Goal: Participate in discussion: Engage in conversation with other users on a specific topic

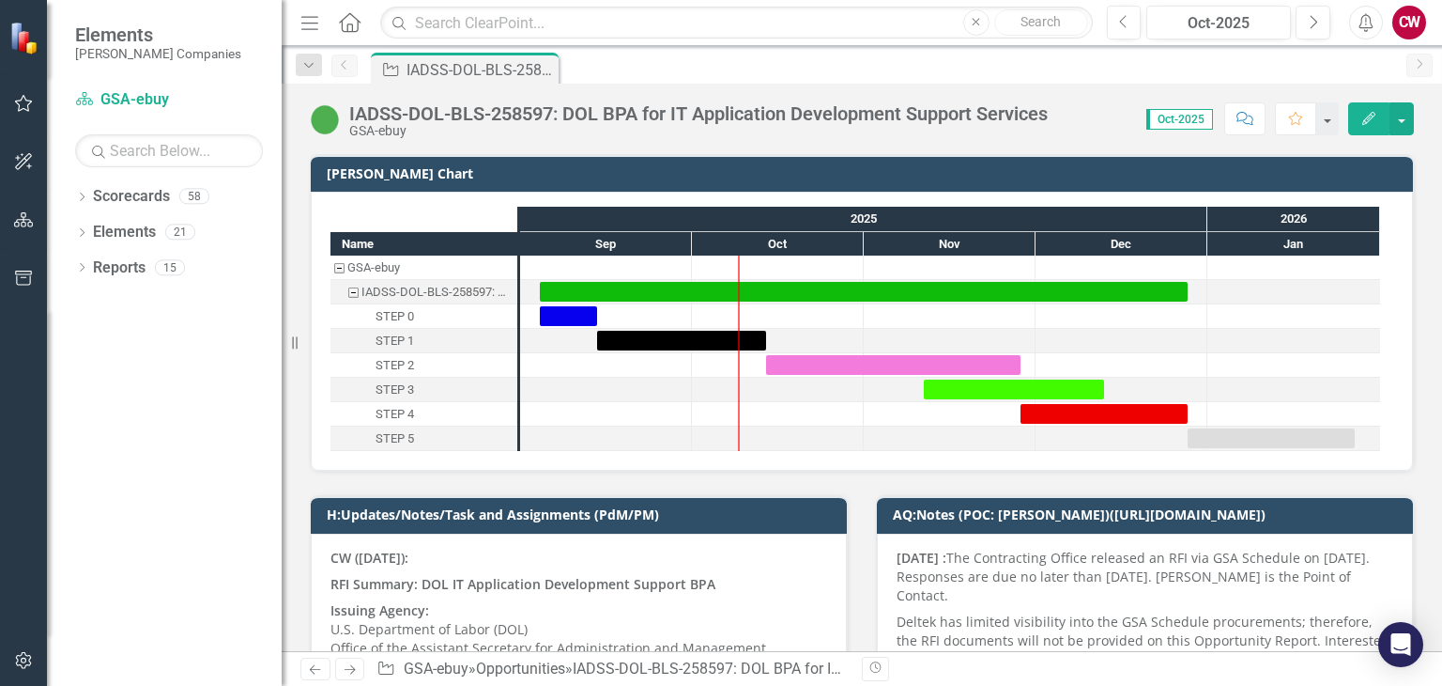
click at [1247, 120] on icon "Comment" at bounding box center [1245, 118] width 17 height 13
click at [1249, 108] on button "Comment" at bounding box center [1245, 118] width 41 height 33
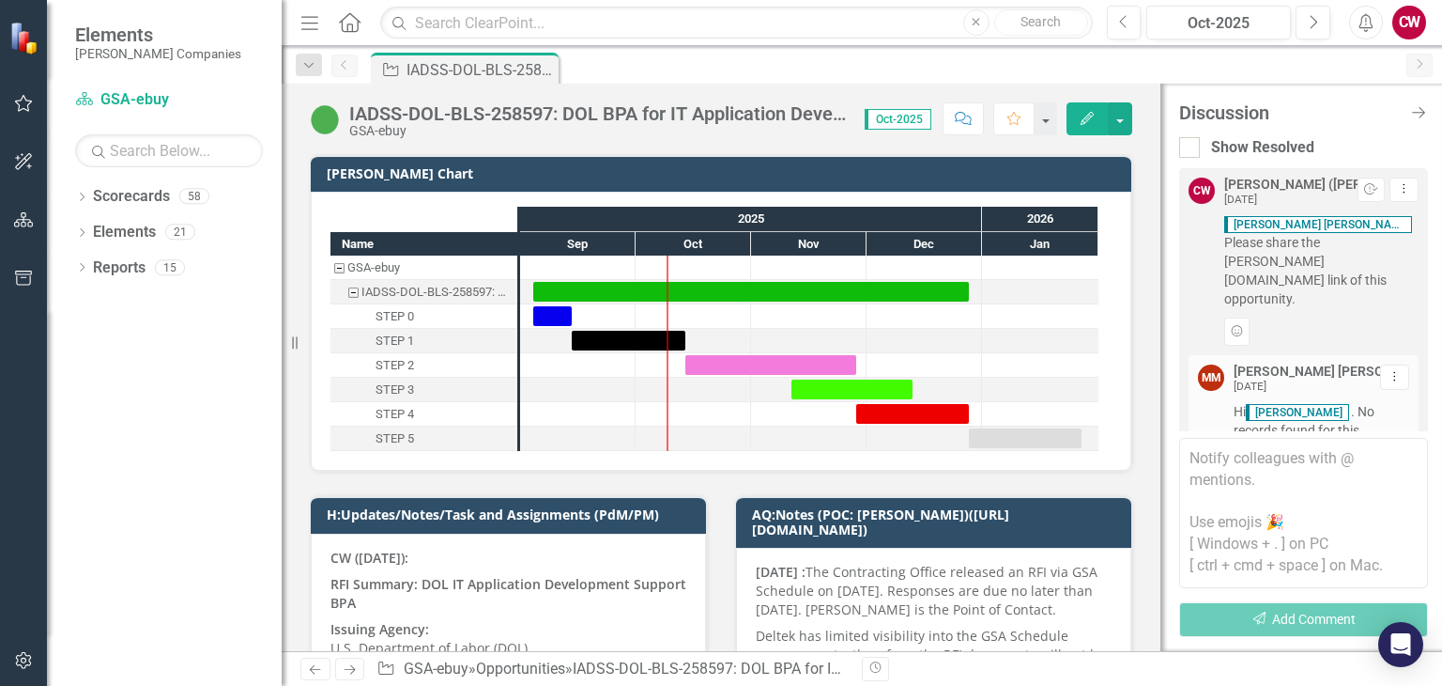
click at [1405, 121] on div "Discussion Close Discussion Bar" at bounding box center [1304, 112] width 249 height 21
click at [670, 35] on input "text" at bounding box center [736, 23] width 712 height 33
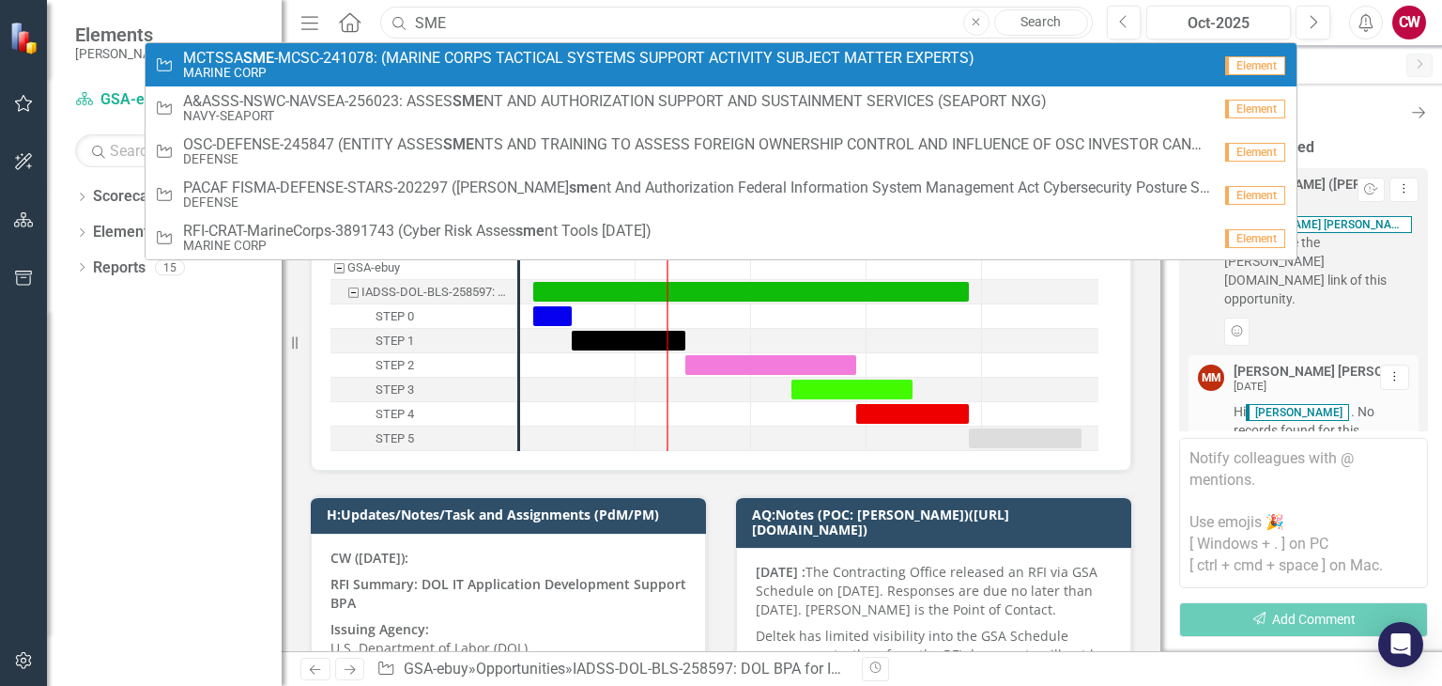
type input "SME"
click at [537, 62] on span "MCTSSA SME -MCSC-241078: (MARINE CORPS TACTICAL SYSTEMS SUPPORT ACTIVITY SUBJEC…" at bounding box center [579, 58] width 792 height 17
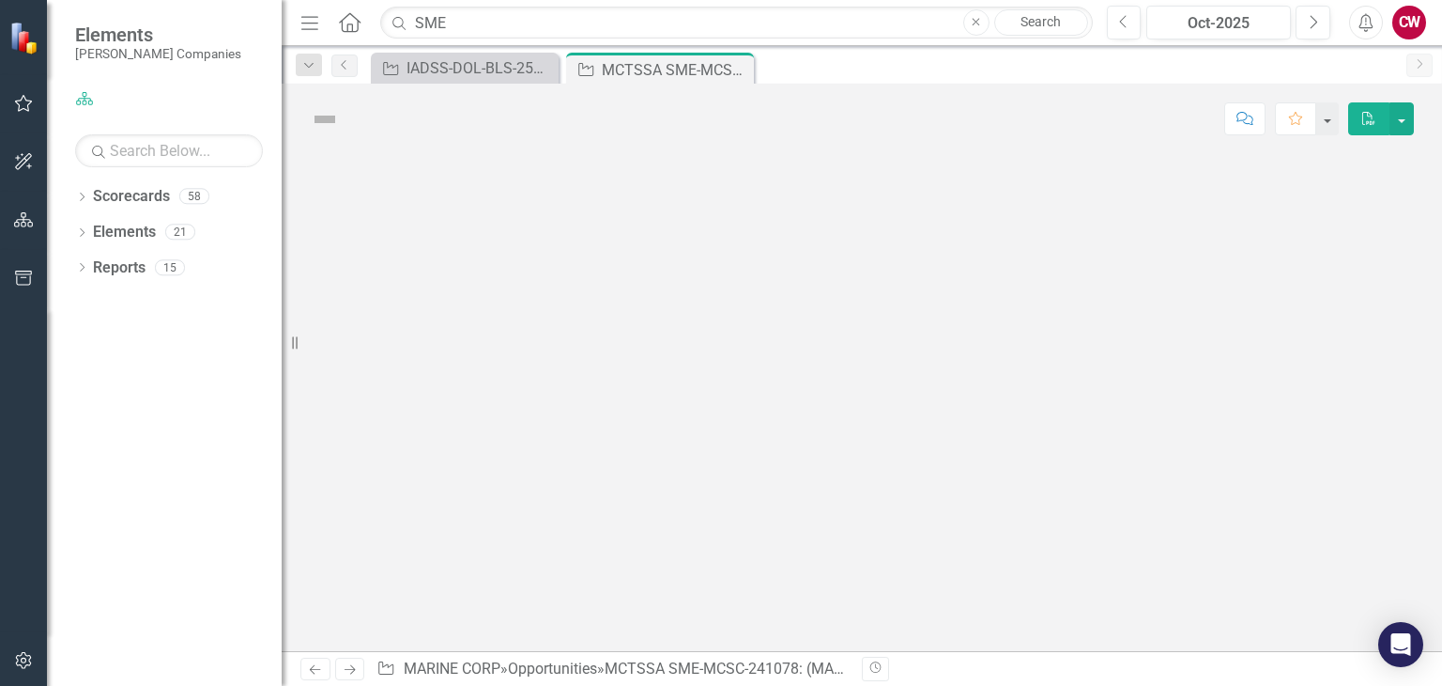
click at [1252, 125] on button "Comment" at bounding box center [1245, 118] width 41 height 33
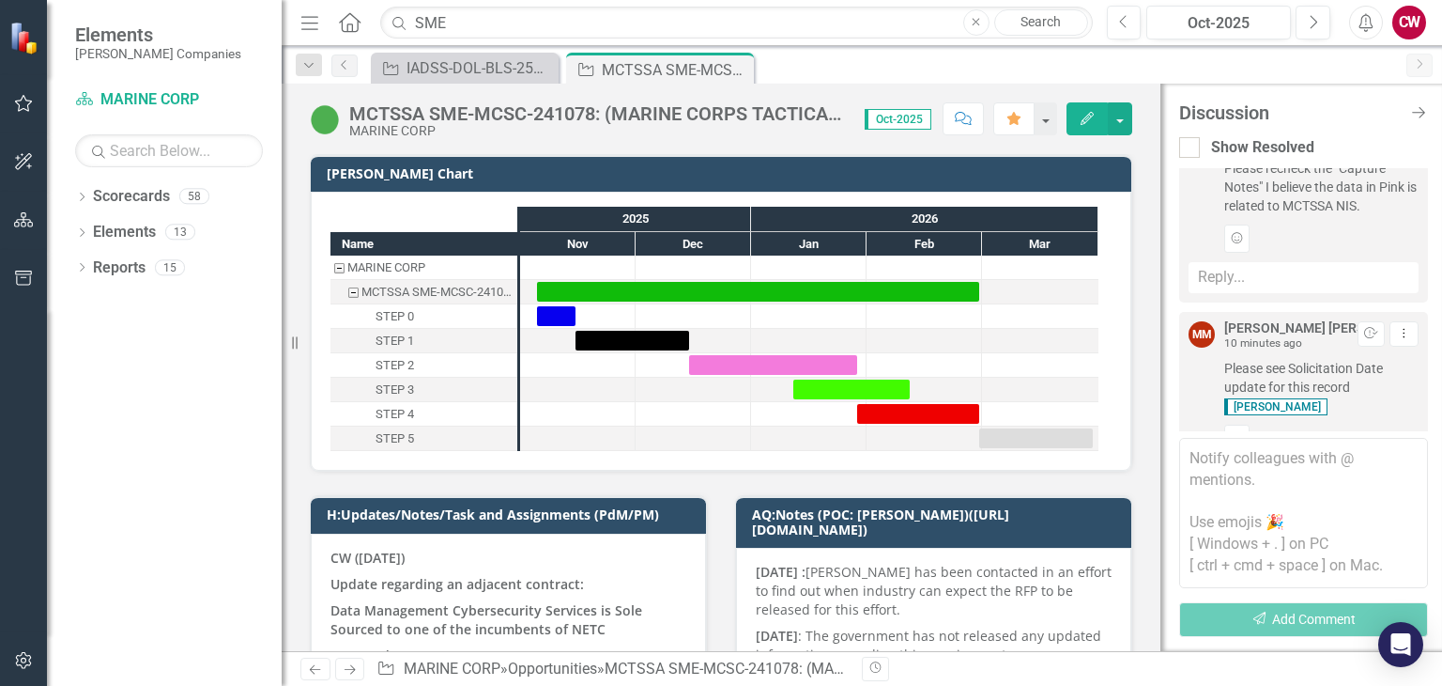
click at [1237, 431] on icon "button" at bounding box center [1237, 436] width 11 height 11
click at [1281, 336] on img "button" at bounding box center [1283, 336] width 23 height 23
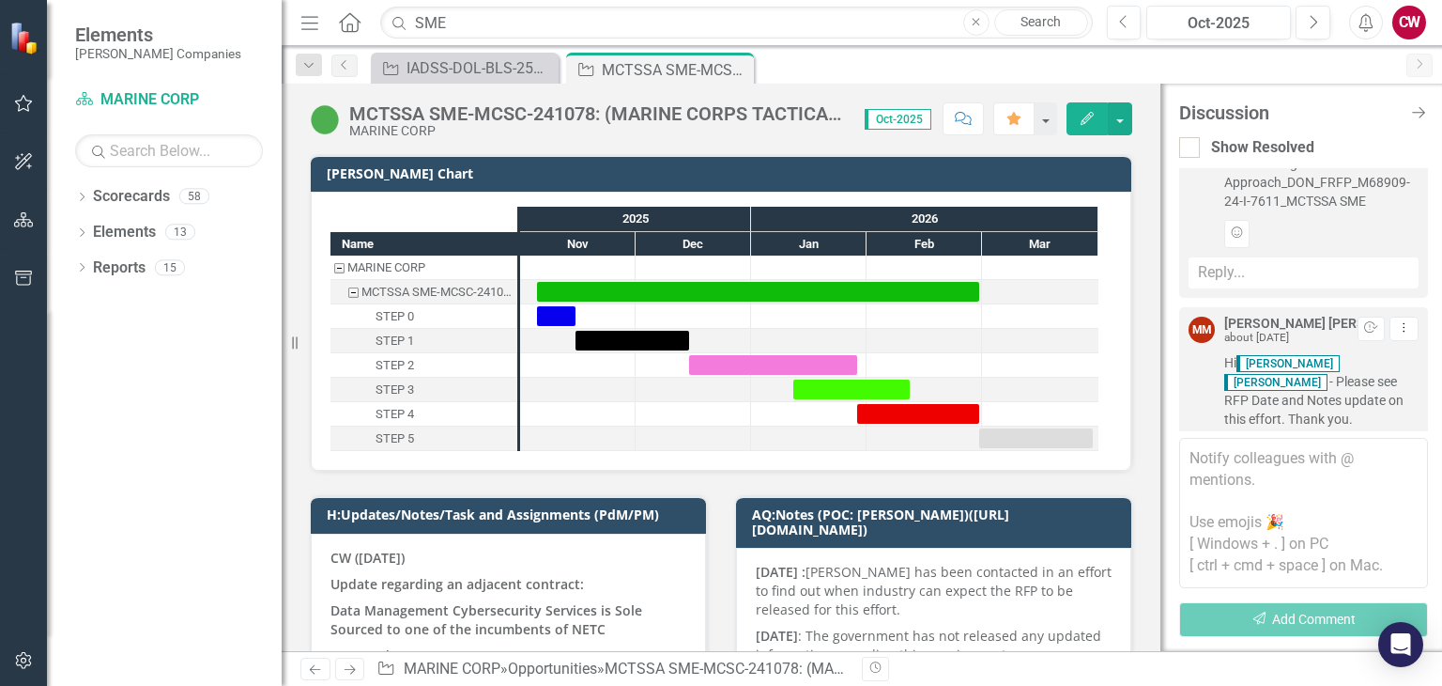
scroll to position [434, 0]
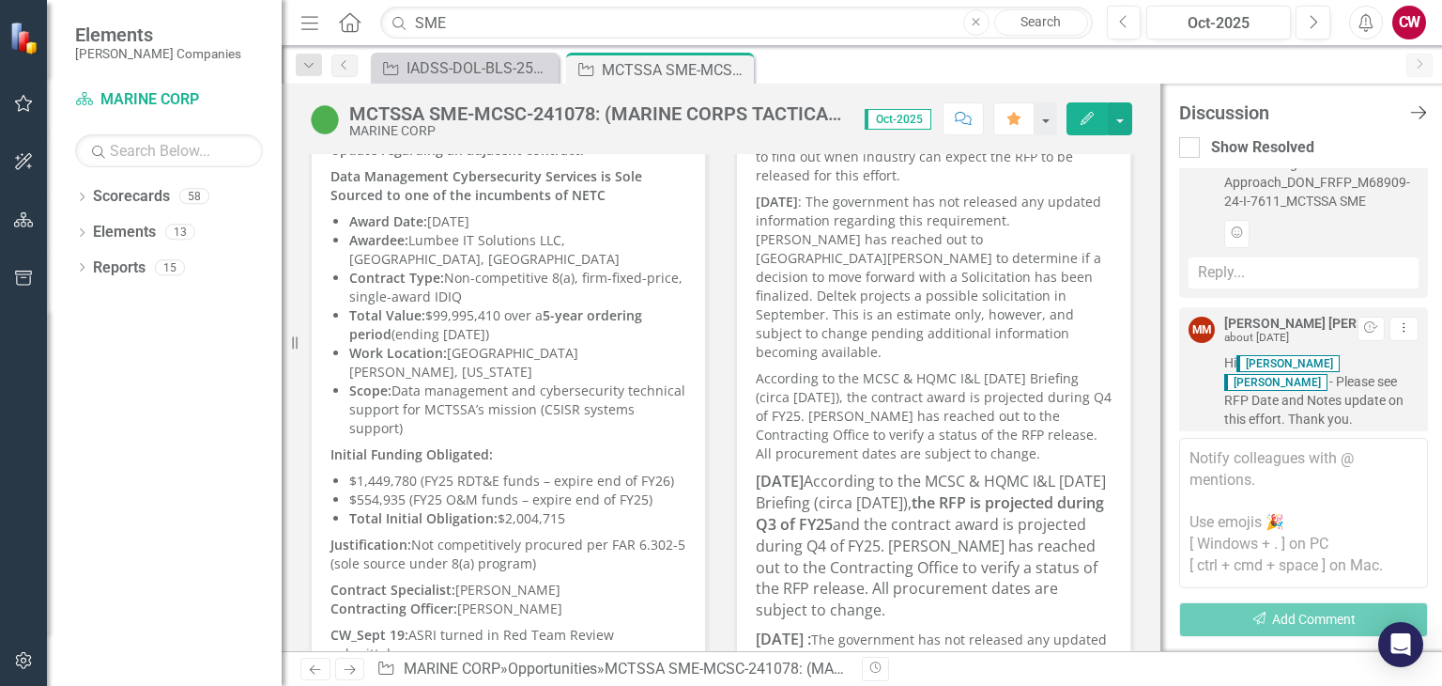
click at [1416, 114] on icon "Close Discussion Bar" at bounding box center [1418, 112] width 23 height 18
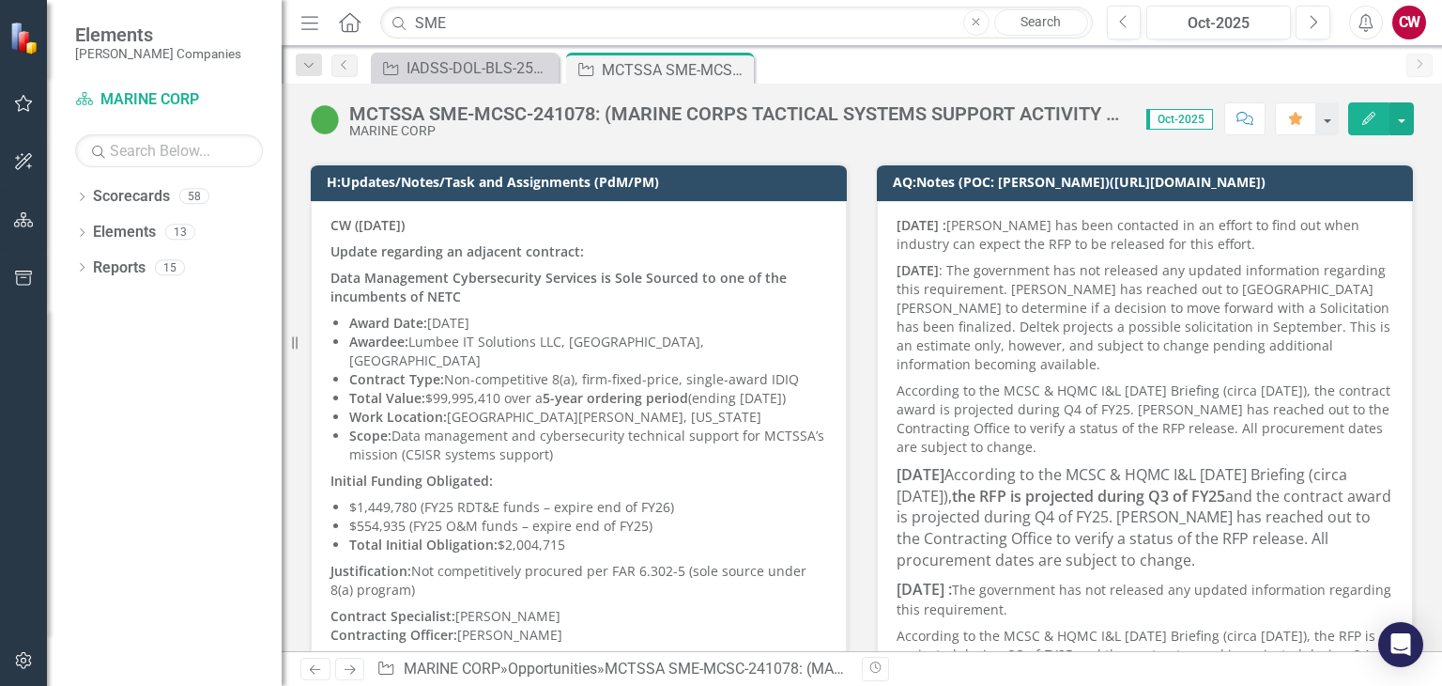
scroll to position [188, 0]
